Goal: Check status: Check status

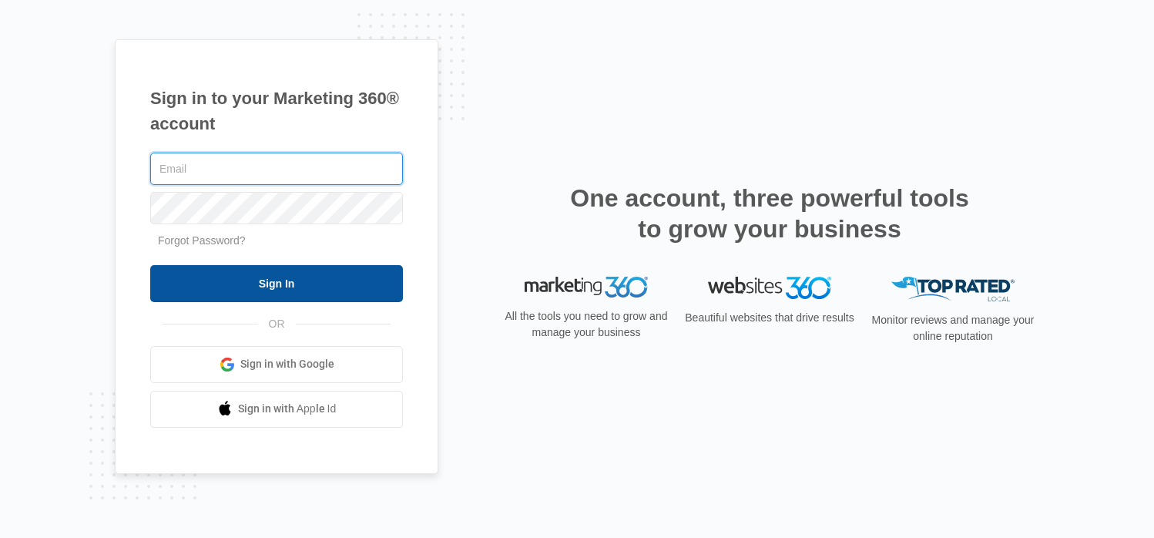
type input "[EMAIL_ADDRESS][DOMAIN_NAME]"
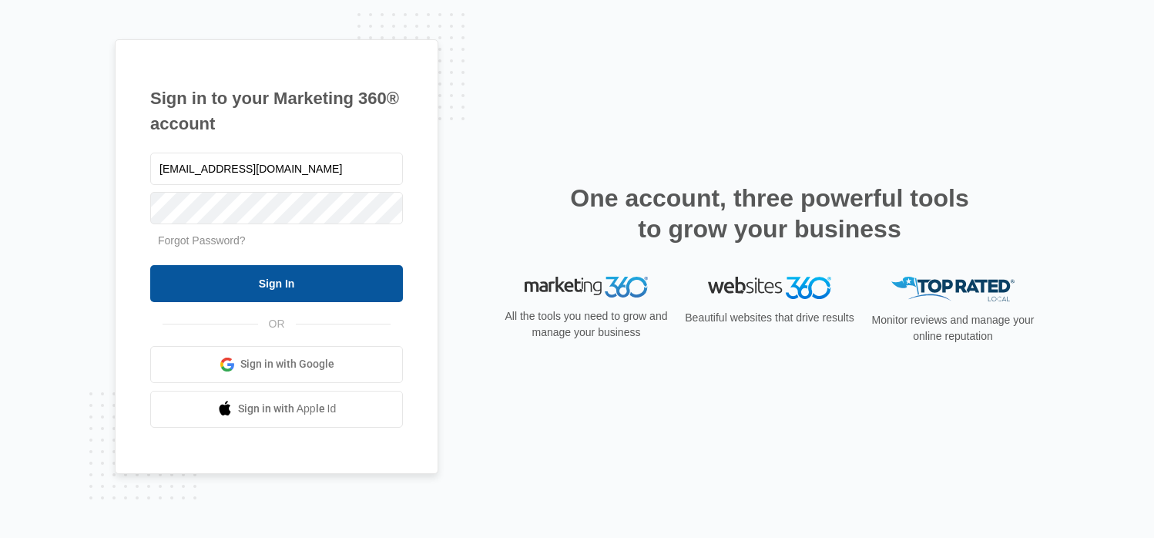
click at [268, 291] on input "Sign In" at bounding box center [276, 283] width 253 height 37
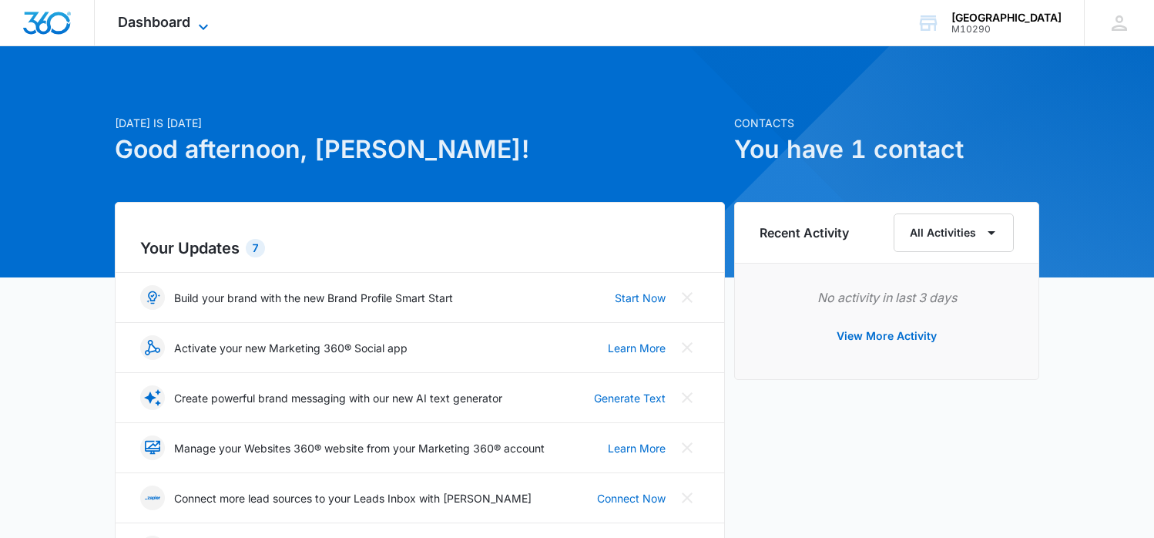
click at [199, 19] on icon at bounding box center [203, 27] width 18 height 18
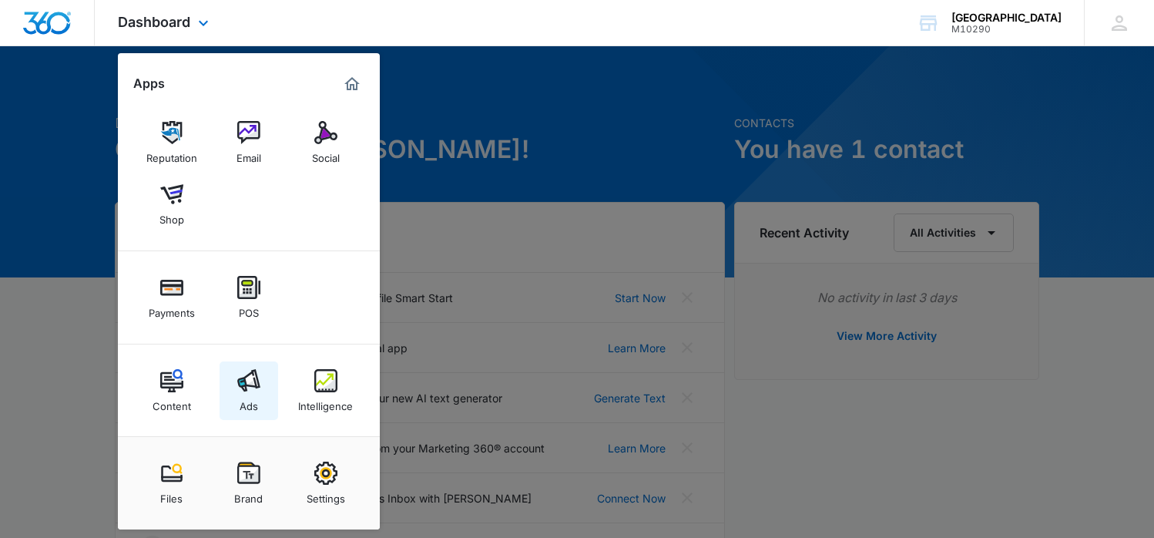
click at [249, 400] on div "Ads" at bounding box center [248, 402] width 18 height 20
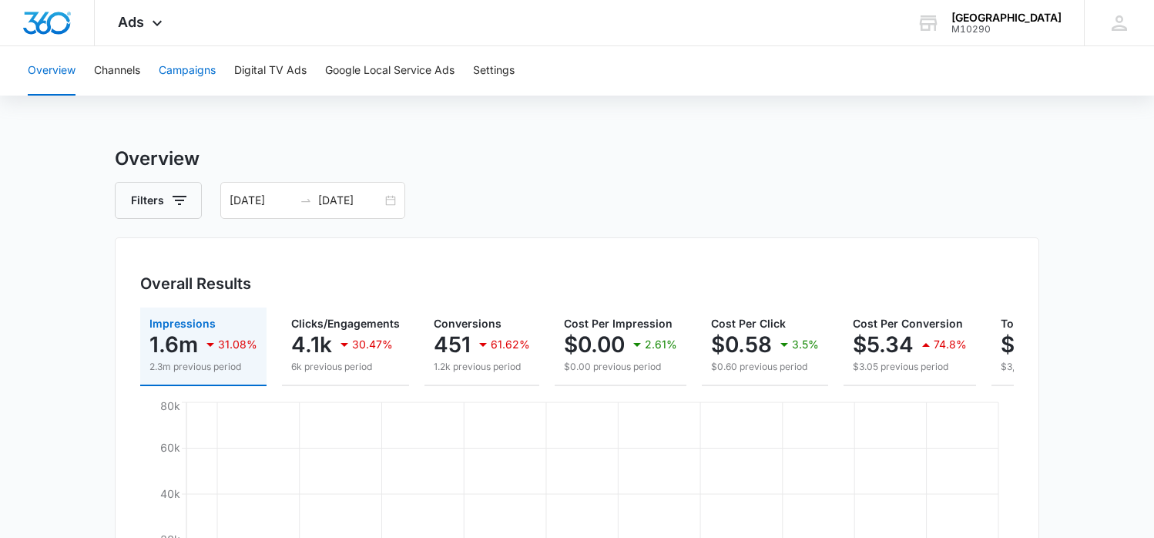
click at [199, 76] on button "Campaigns" at bounding box center [187, 70] width 57 height 49
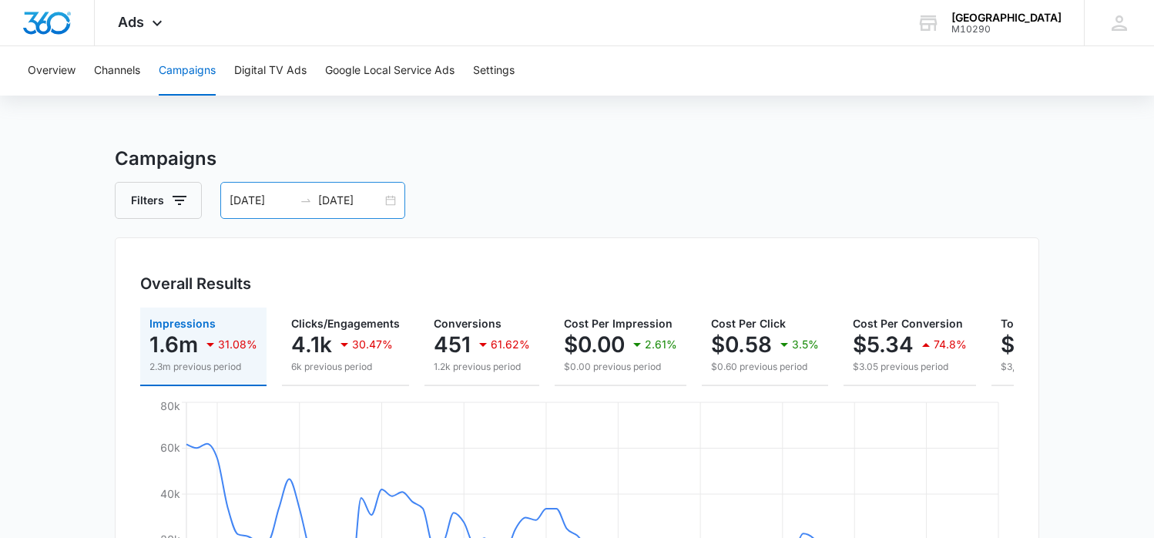
click at [288, 205] on input "05/01/2025" at bounding box center [261, 200] width 64 height 17
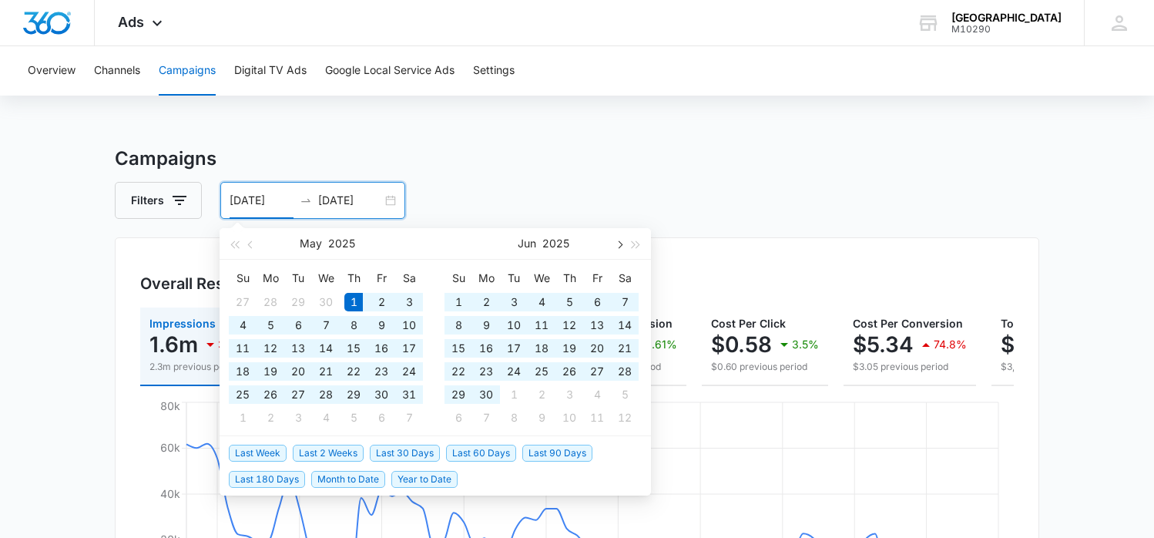
click at [621, 247] on button "button" at bounding box center [618, 243] width 17 height 31
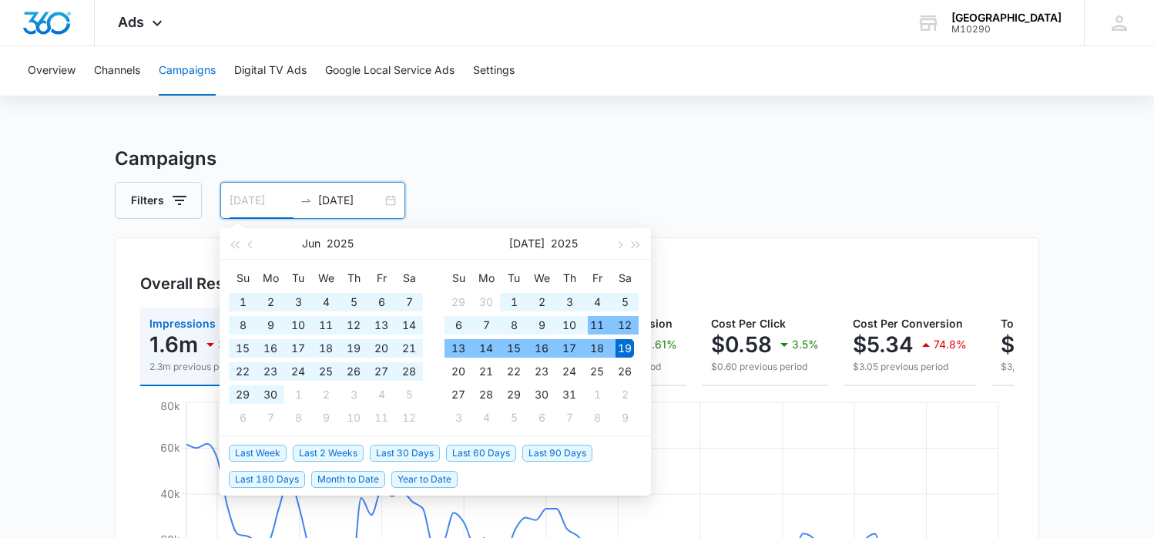
type input "07/19/2025"
click at [622, 347] on div "19" at bounding box center [624, 348] width 18 height 18
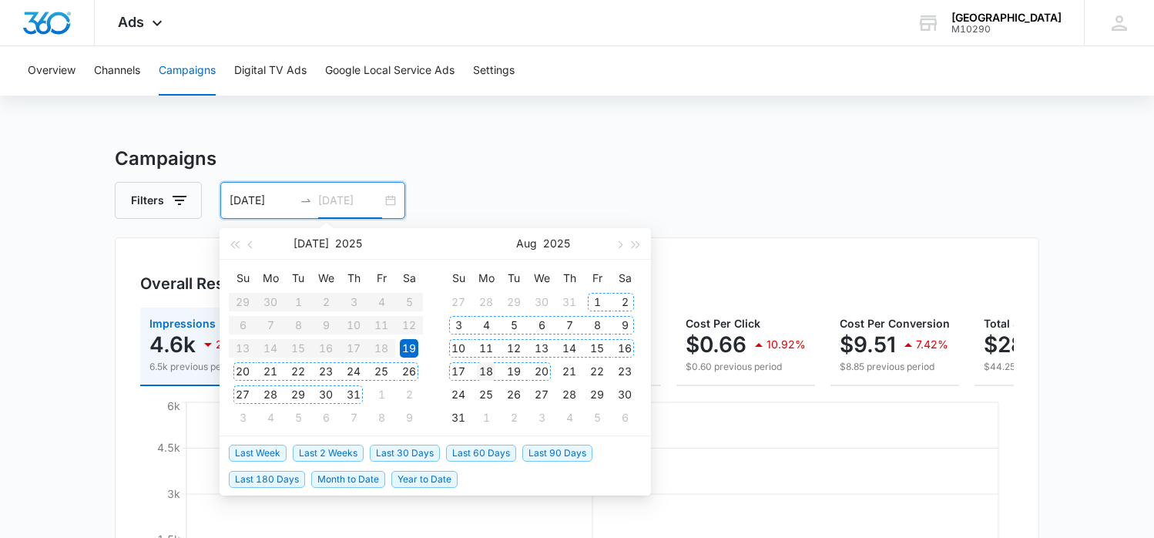
type input "08/18/2025"
click at [487, 368] on div "18" at bounding box center [486, 371] width 18 height 18
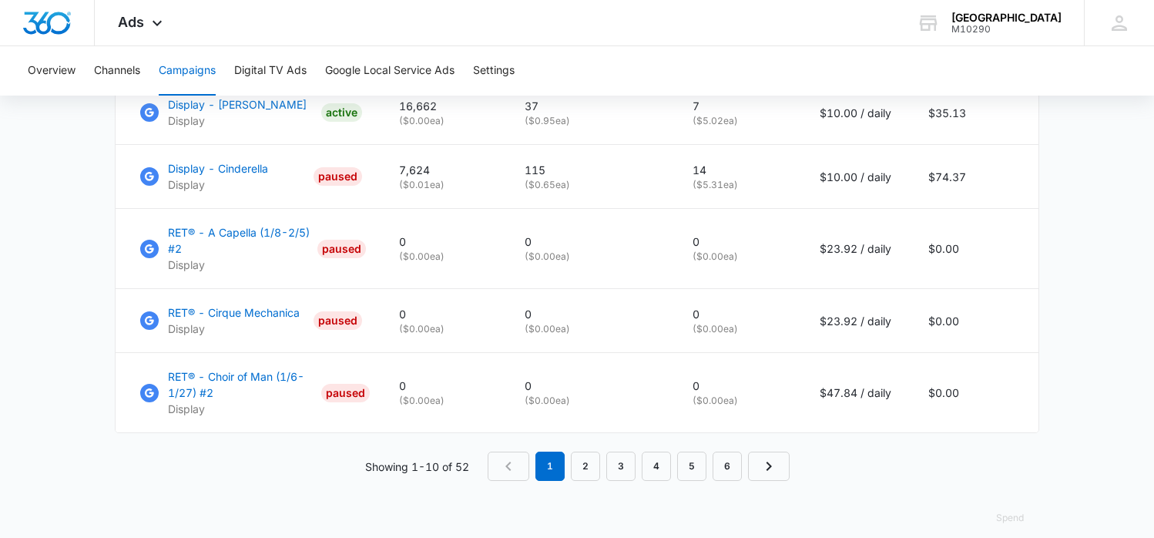
scroll to position [1134, 0]
